Goal: Information Seeking & Learning: Learn about a topic

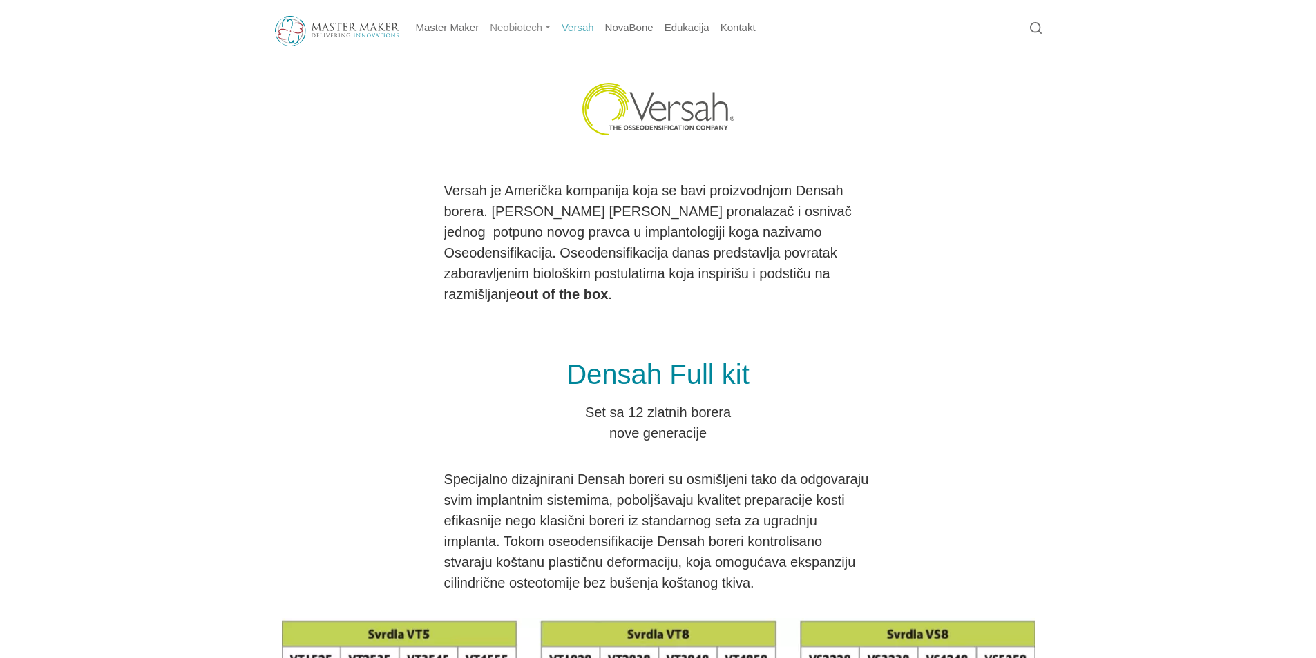
click at [548, 30] on link "Neobiotech" at bounding box center [520, 28] width 72 height 27
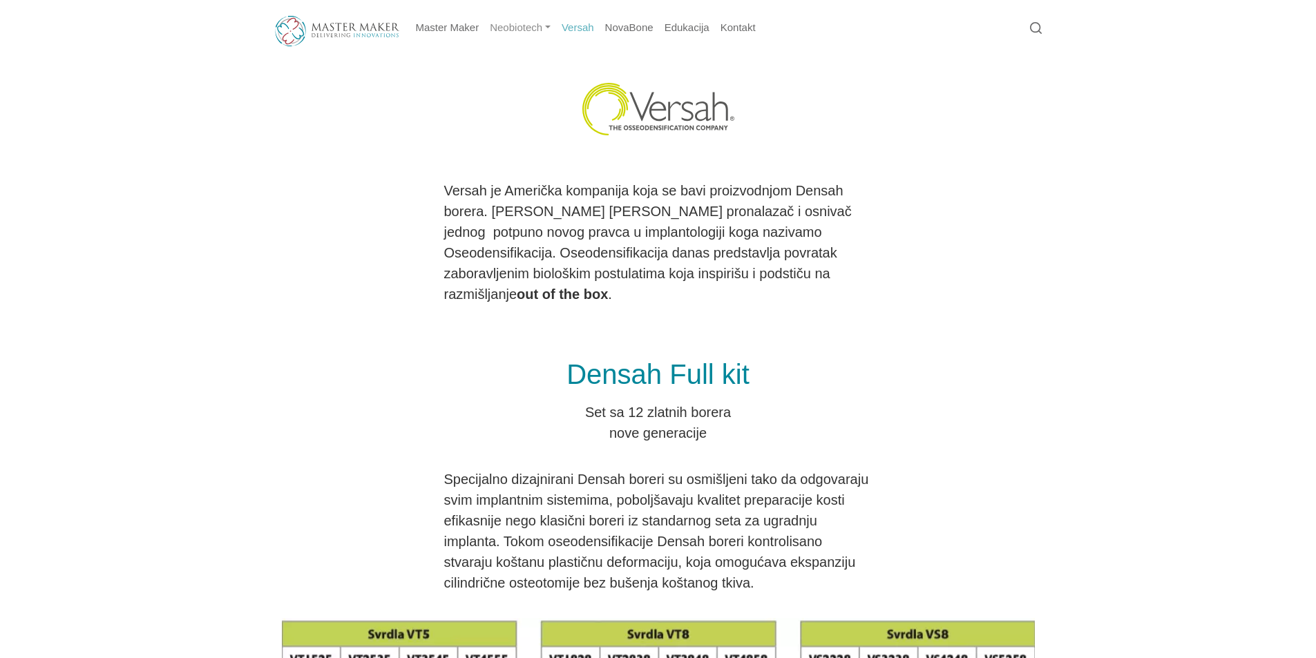
click at [546, 30] on link "Neobiotech" at bounding box center [520, 28] width 72 height 27
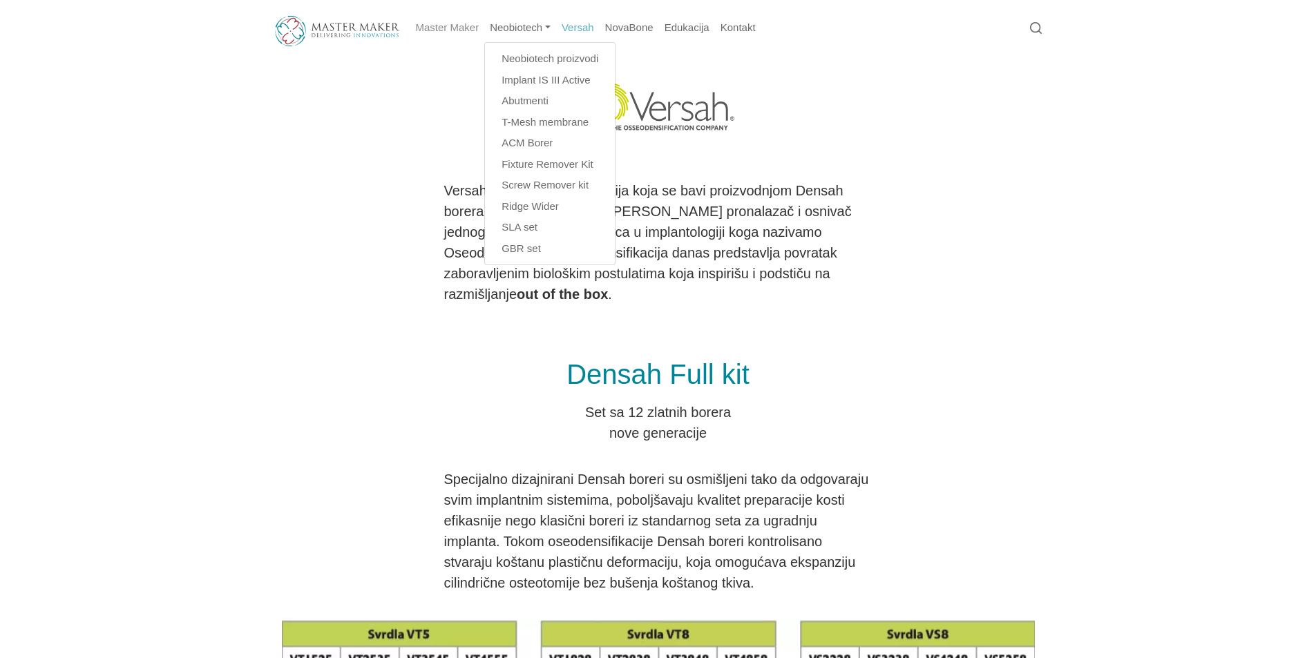
click at [449, 30] on link "Master Maker" at bounding box center [447, 28] width 75 height 27
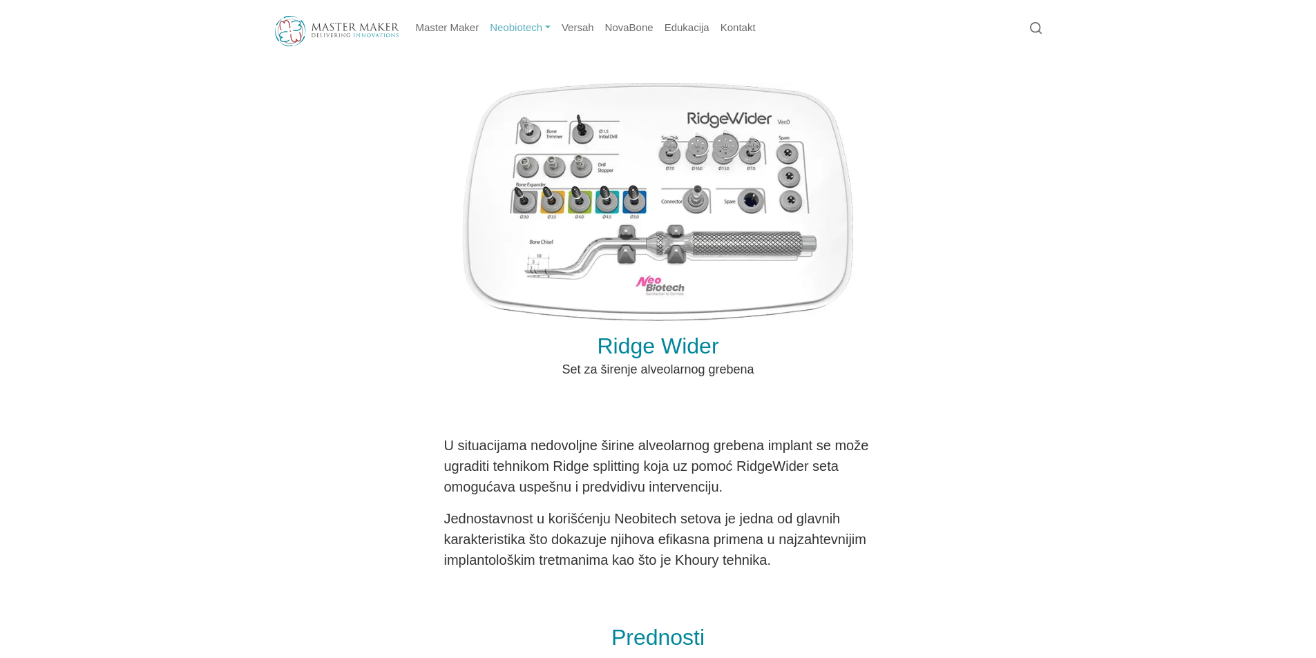
click at [544, 24] on link "Neobiotech" at bounding box center [520, 28] width 72 height 27
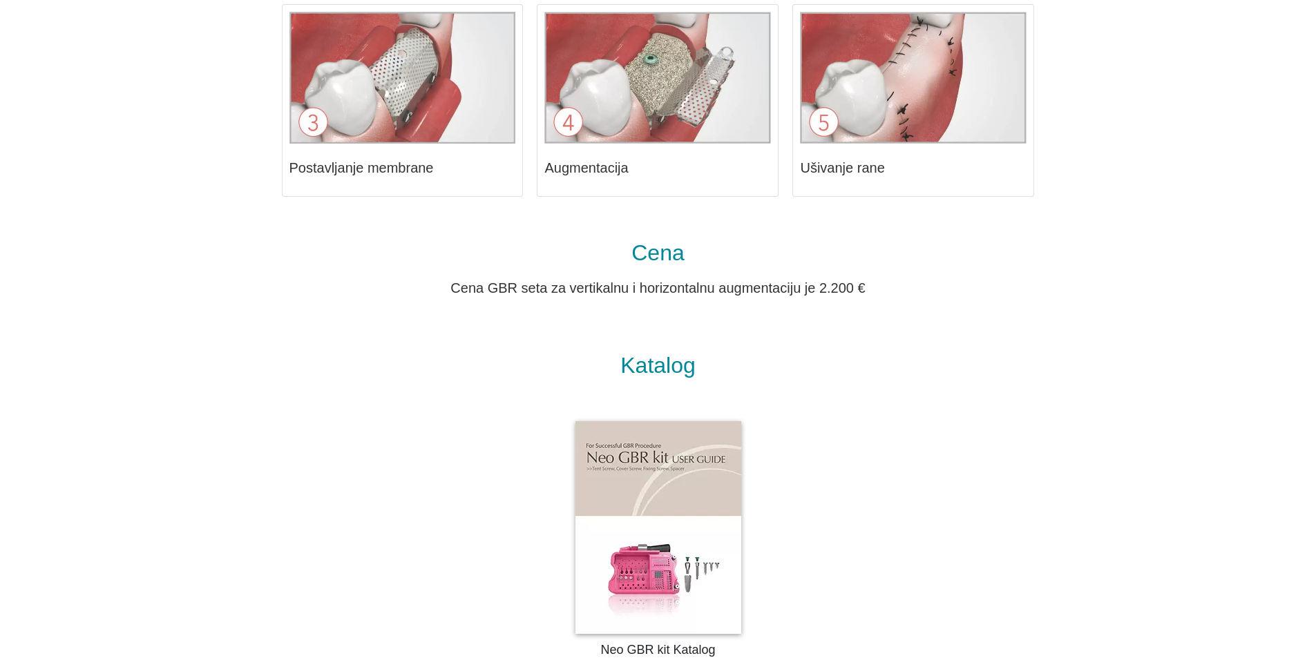
scroll to position [2421, 0]
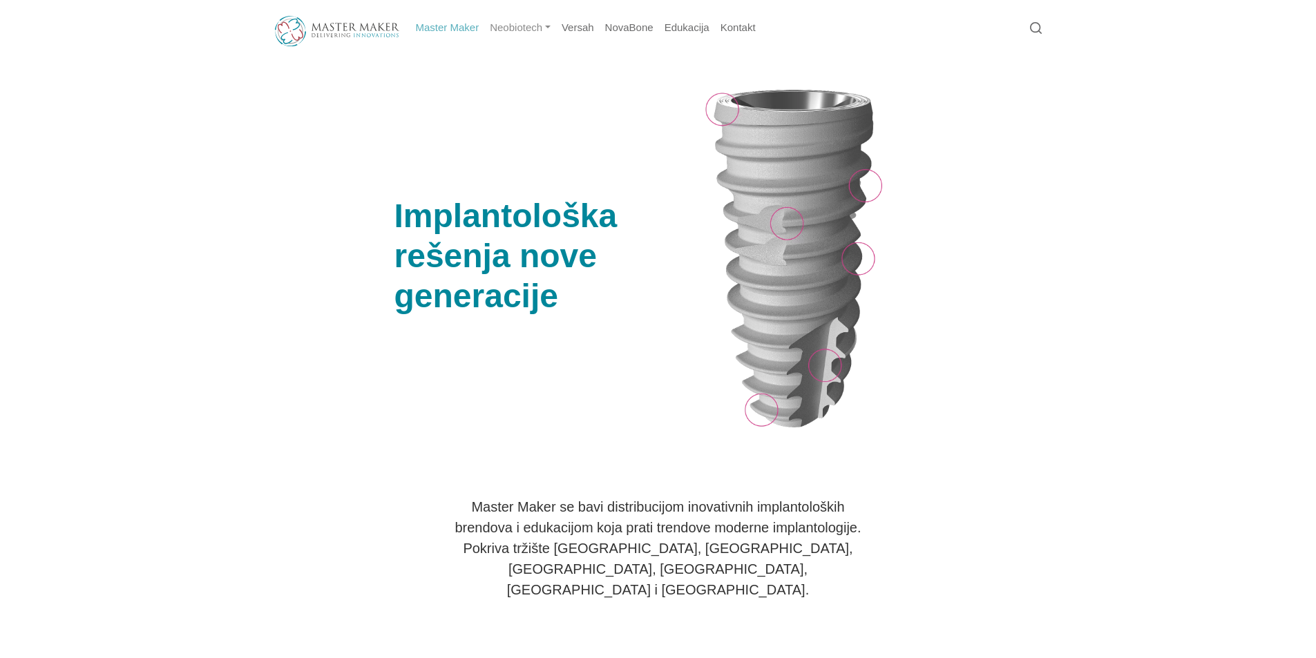
click at [551, 30] on link "Neobiotech" at bounding box center [520, 28] width 72 height 27
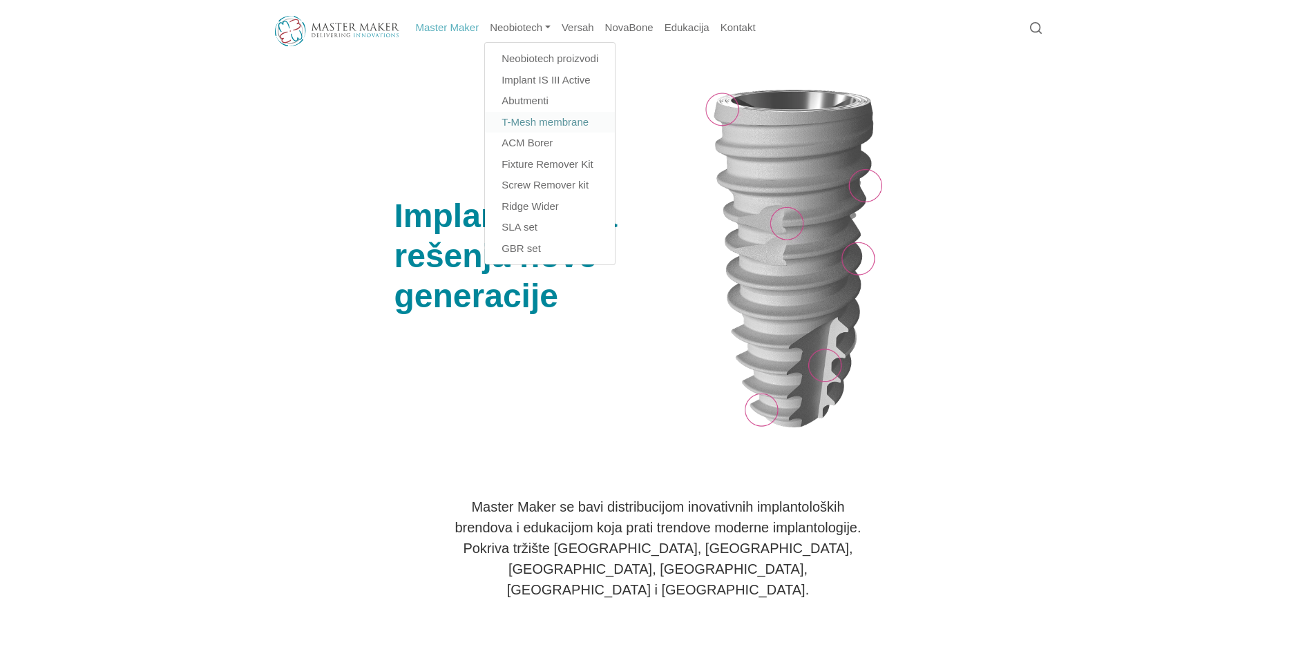
click at [514, 124] on link "T-Mesh membrane​" at bounding box center [550, 122] width 130 height 21
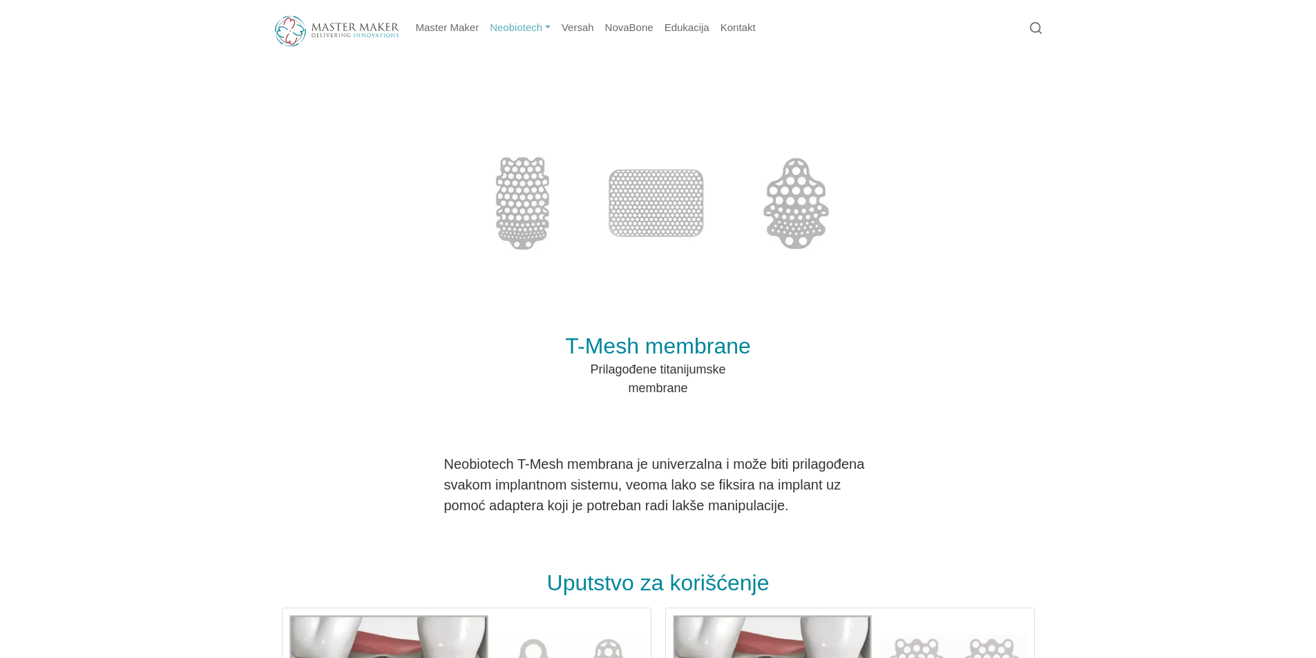
click at [535, 28] on link "Neobiotech" at bounding box center [520, 28] width 72 height 27
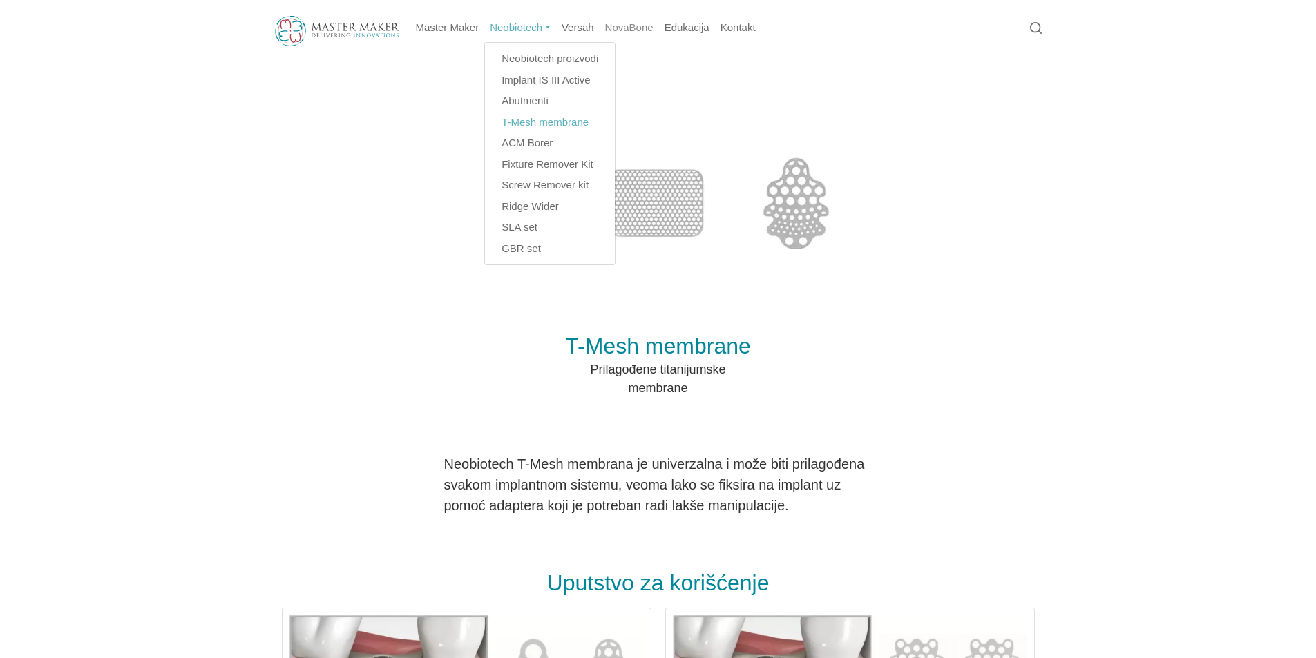
click at [618, 26] on link "NovaBone" at bounding box center [629, 28] width 59 height 27
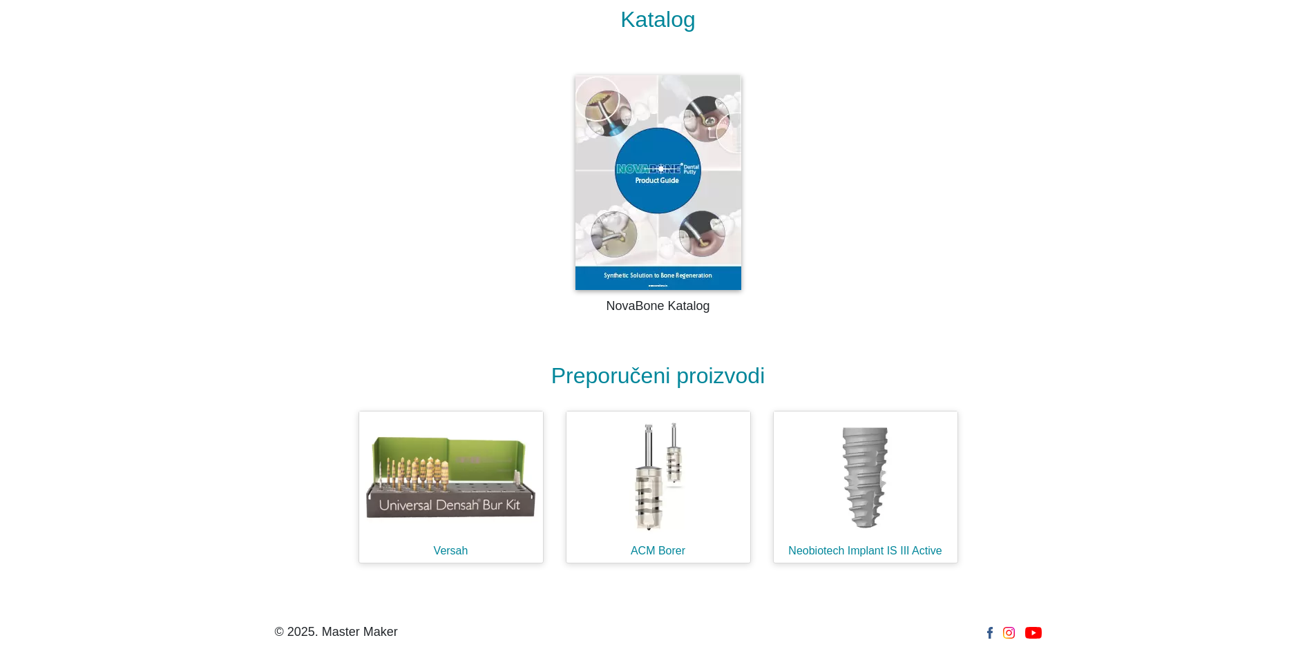
scroll to position [1731, 0]
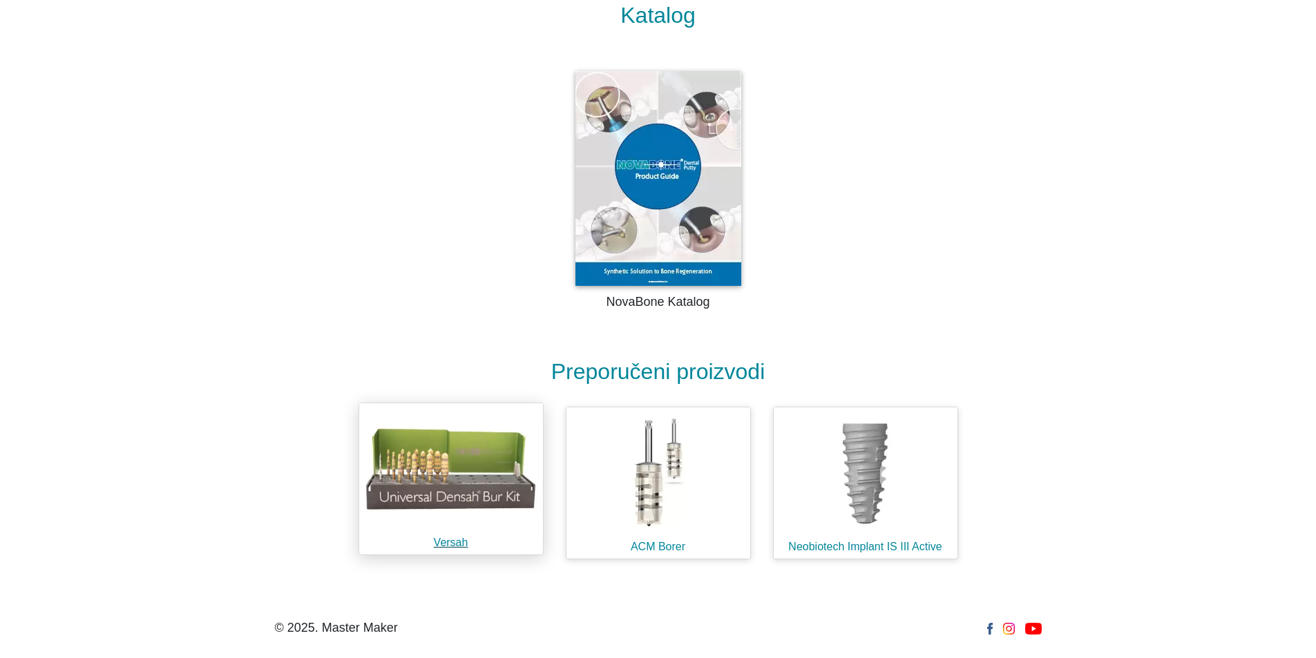
click at [446, 544] on h1 "Versah" at bounding box center [451, 542] width 184 height 13
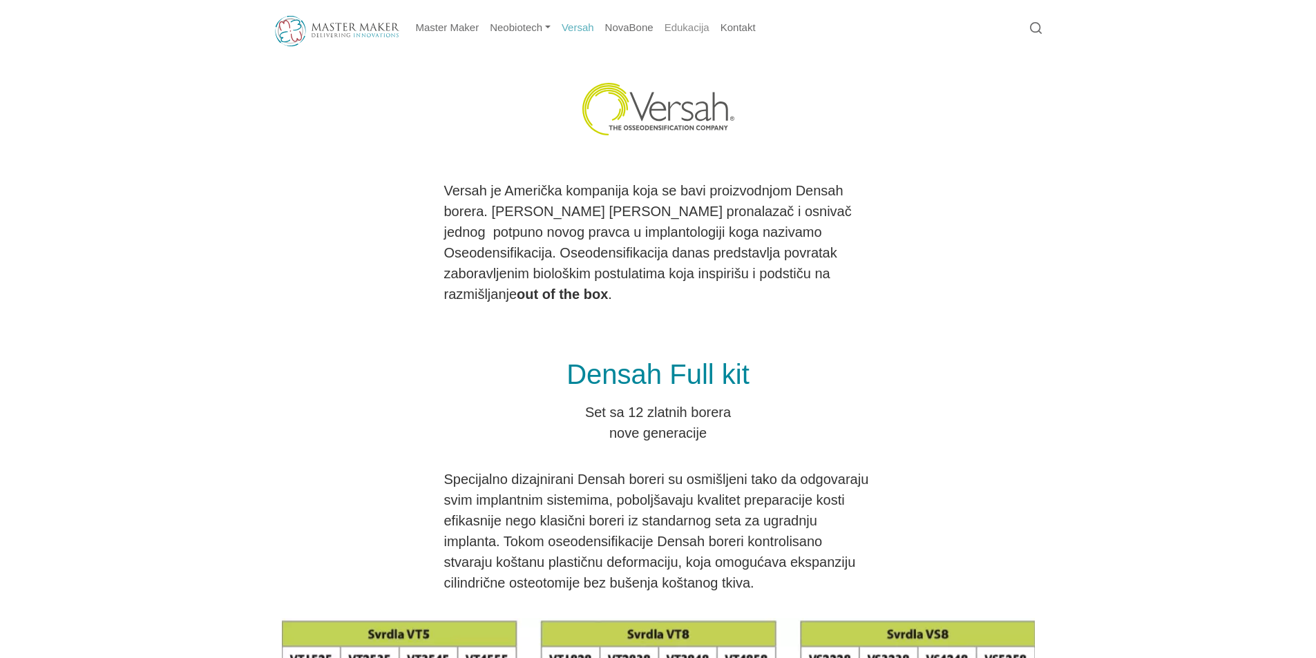
click at [692, 28] on link "Edukacija" at bounding box center [687, 28] width 56 height 27
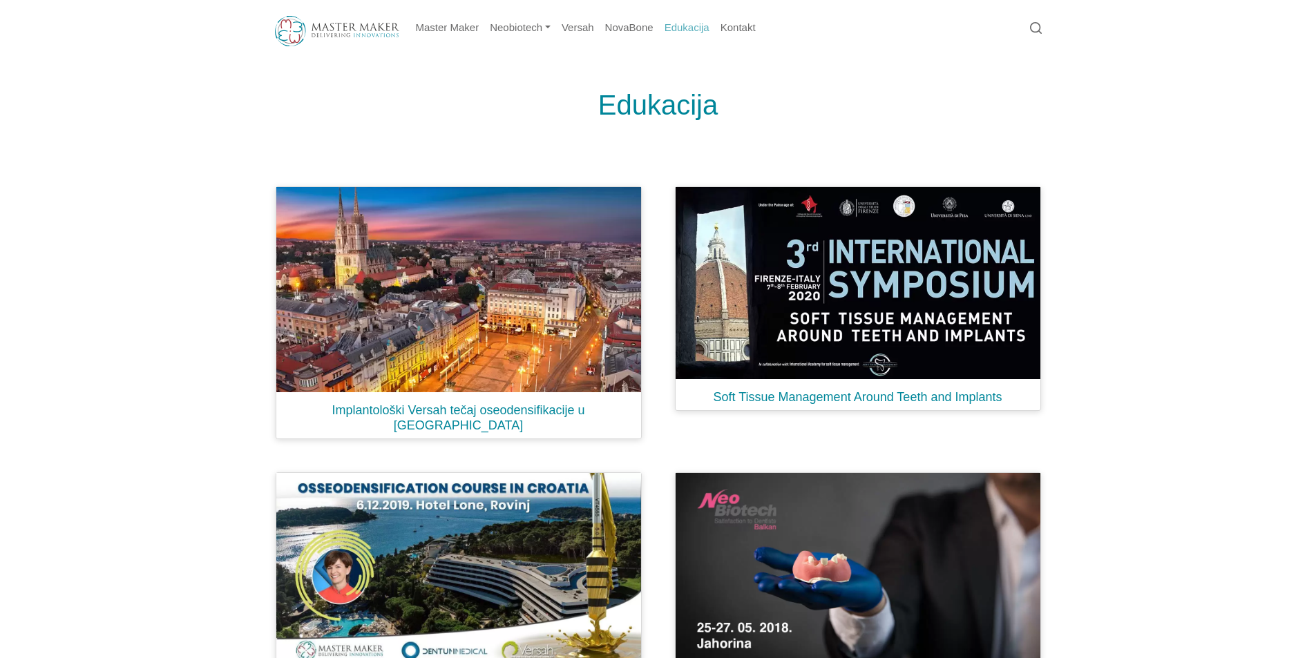
click at [665, 25] on link "Edukacija" at bounding box center [687, 28] width 56 height 27
click at [640, 24] on link "NovaBone" at bounding box center [629, 28] width 59 height 27
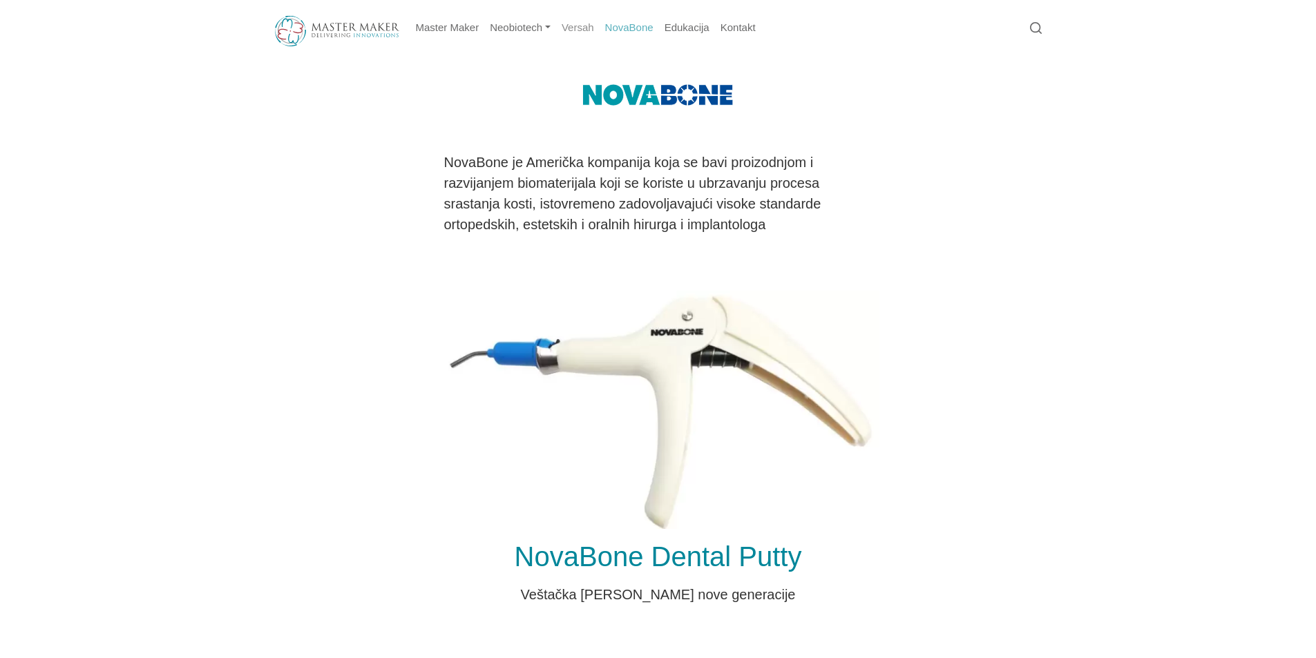
click at [562, 25] on link "Versah" at bounding box center [578, 28] width 44 height 27
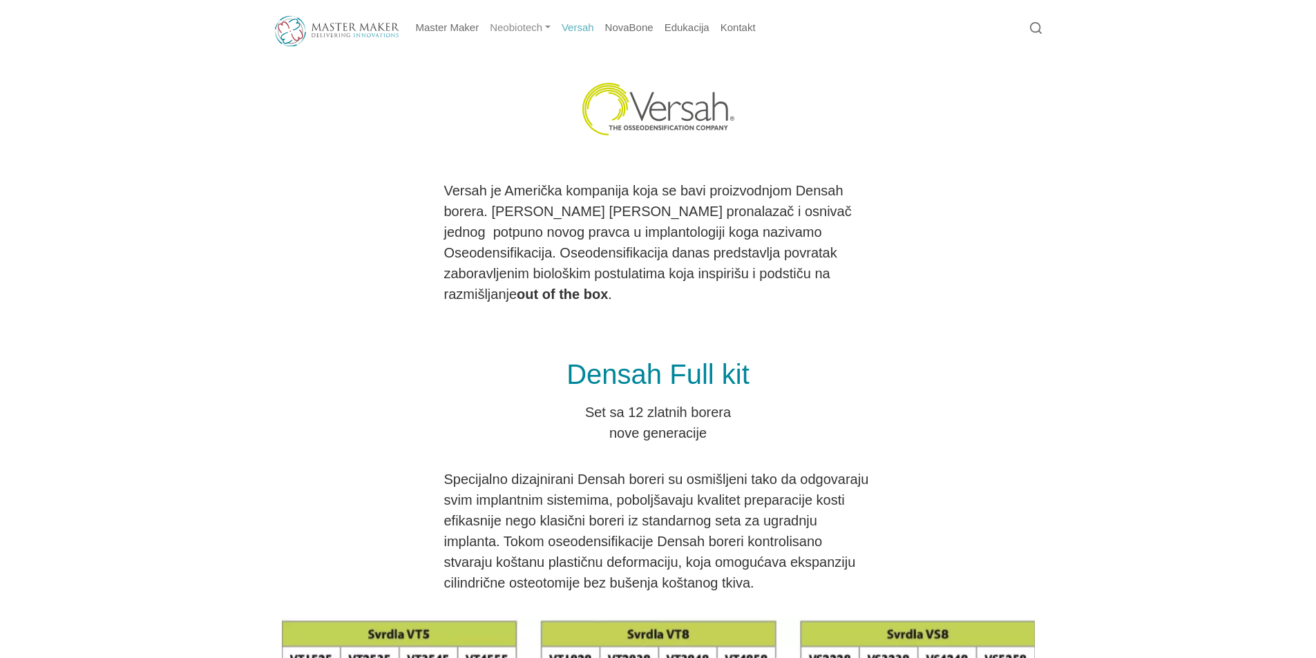
click at [537, 28] on link "Neobiotech" at bounding box center [520, 28] width 72 height 27
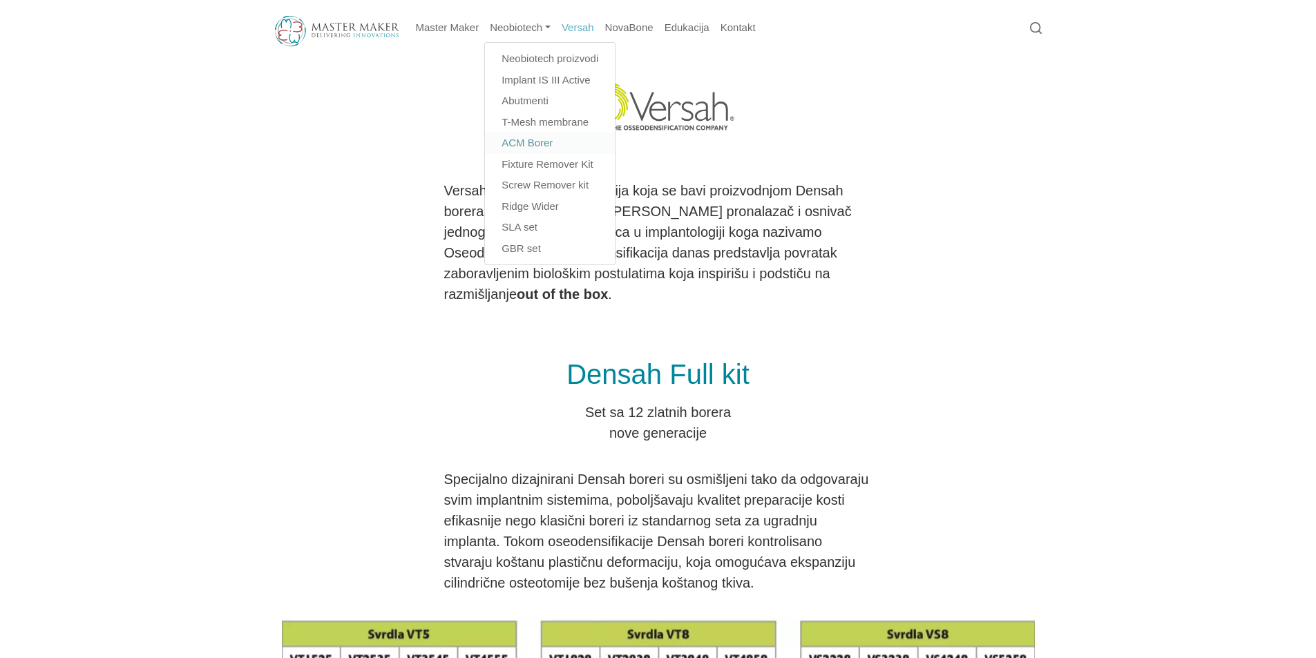
click at [552, 142] on link "ACM Borer" at bounding box center [550, 143] width 130 height 21
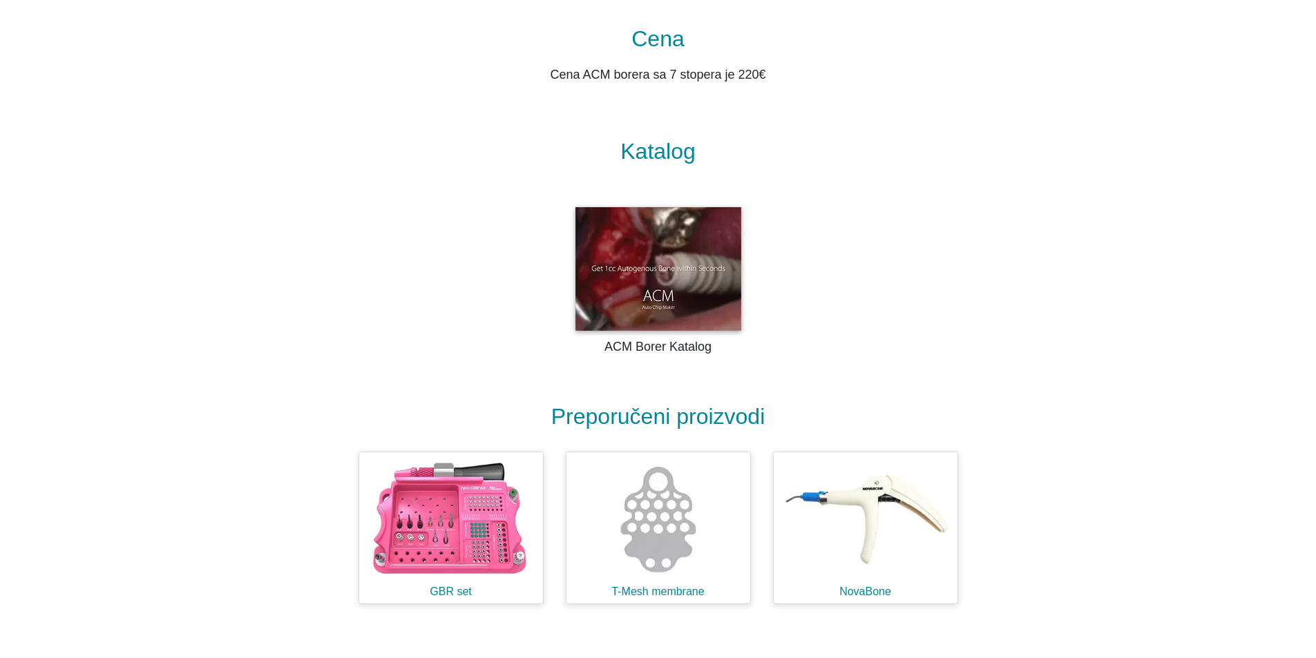
scroll to position [1906, 0]
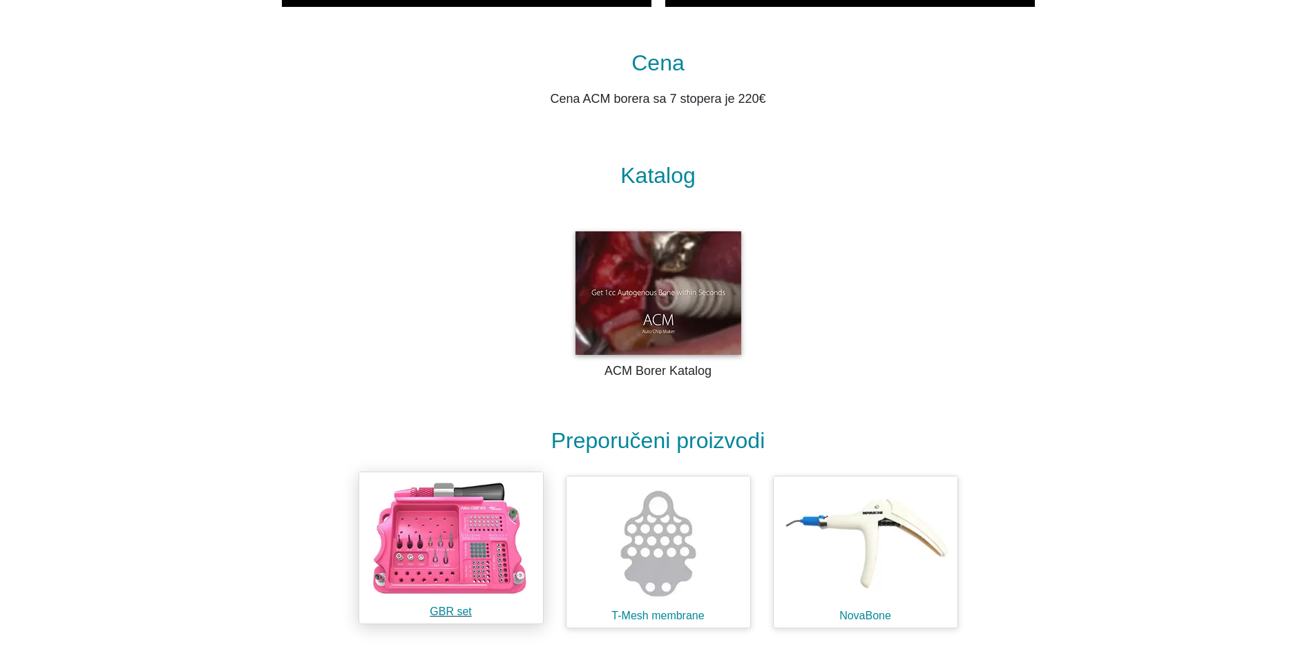
click at [441, 522] on img at bounding box center [451, 539] width 184 height 133
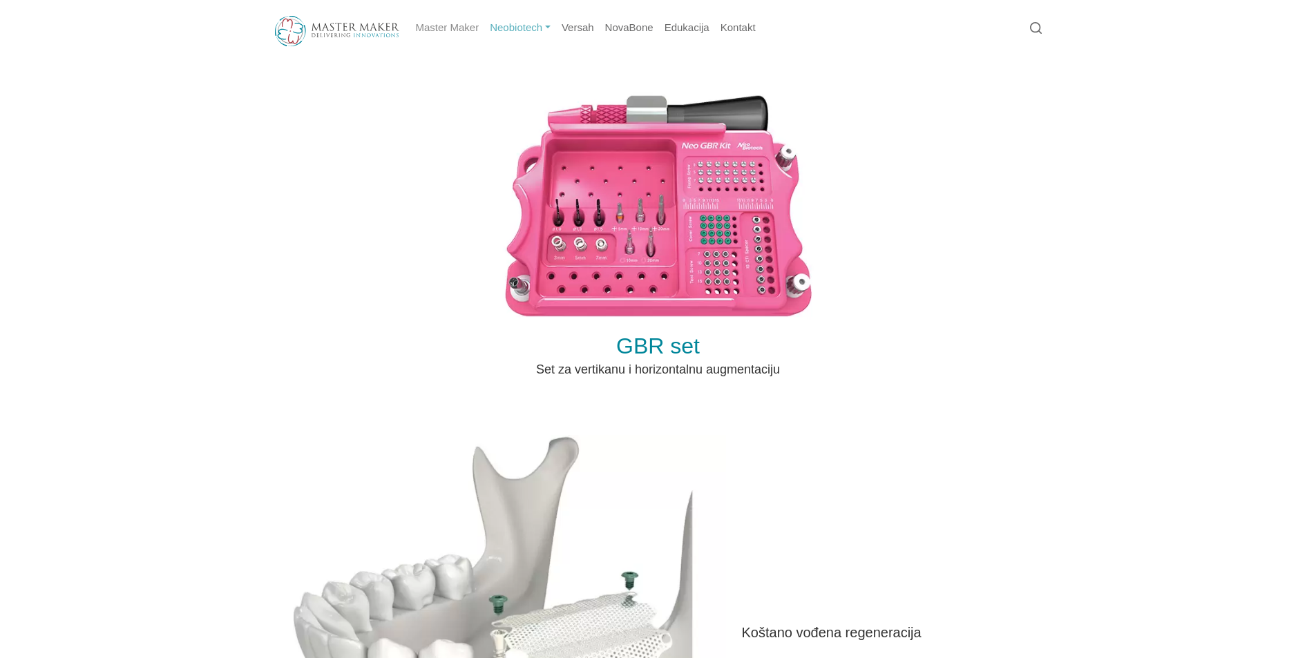
click at [446, 19] on link "Master Maker" at bounding box center [447, 28] width 75 height 27
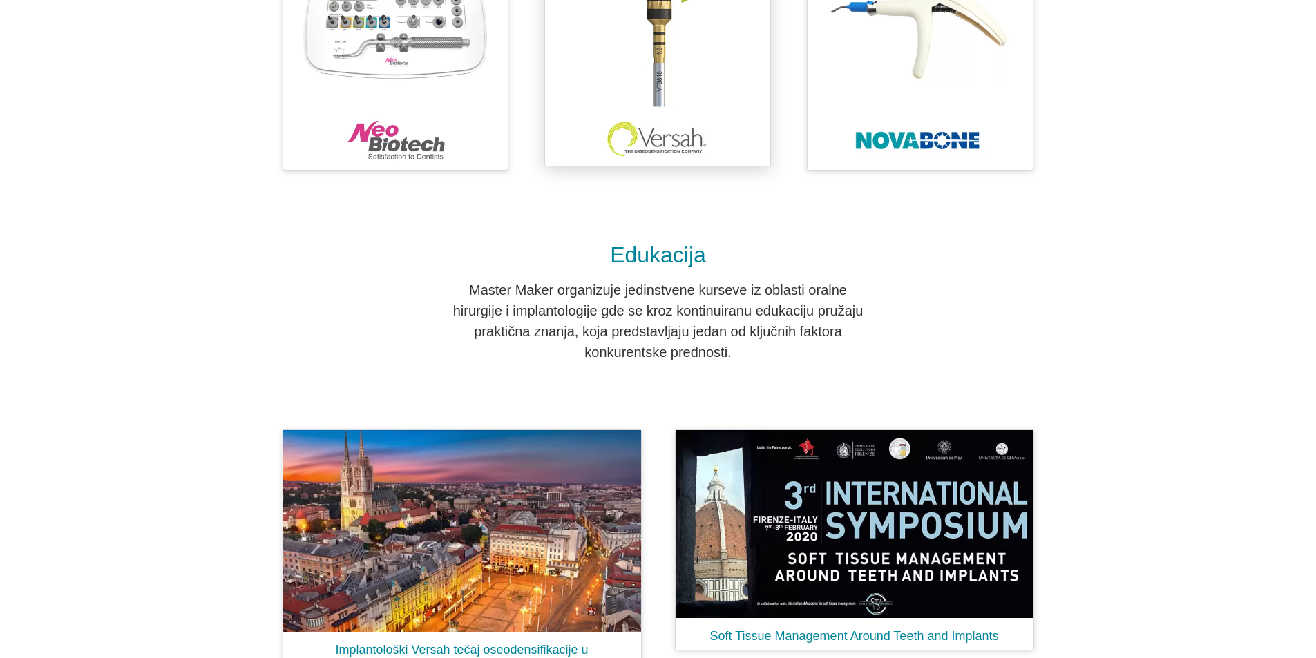
scroll to position [1107, 0]
